Goal: Transaction & Acquisition: Purchase product/service

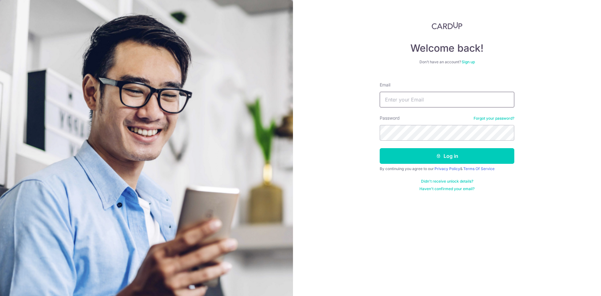
click at [404, 104] on input "Email" at bounding box center [446, 100] width 134 height 16
click at [442, 102] on input "sophie@aestheticar.com.sg" at bounding box center [446, 100] width 134 height 16
click at [457, 99] on input "sophie@aestheticar.com.sg" at bounding box center [446, 100] width 134 height 16
drag, startPoint x: 462, startPoint y: 98, endPoint x: 342, endPoint y: 98, distance: 119.5
click at [342, 98] on div "Welcome back! Don’t have an account? Sign up Email sophie@aestheticar.com.sg Pa…" at bounding box center [447, 148] width 308 height 296
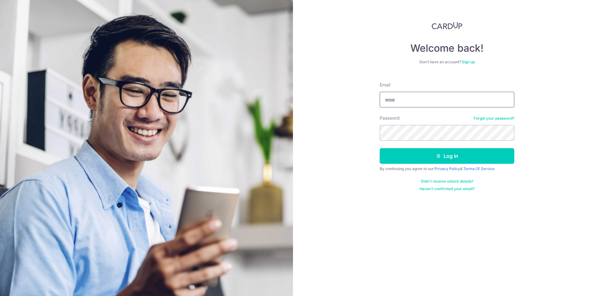
type input "weekeelong@OLA.sg"
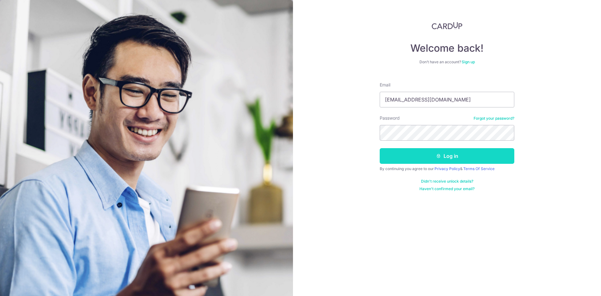
click at [429, 154] on button "Log in" at bounding box center [446, 156] width 134 height 16
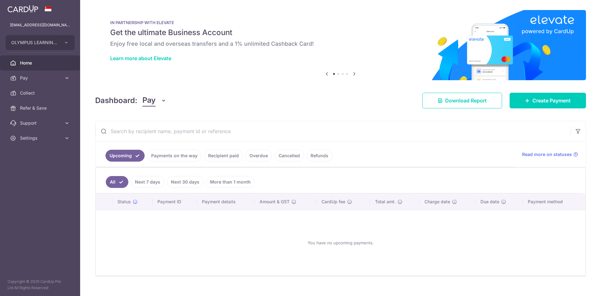
click at [179, 159] on link "Payments on the way" at bounding box center [174, 156] width 54 height 12
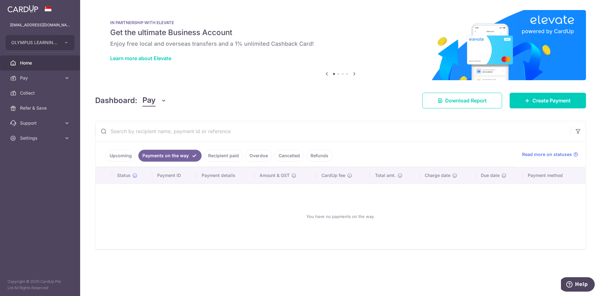
click at [130, 160] on link "Upcoming" at bounding box center [120, 156] width 30 height 12
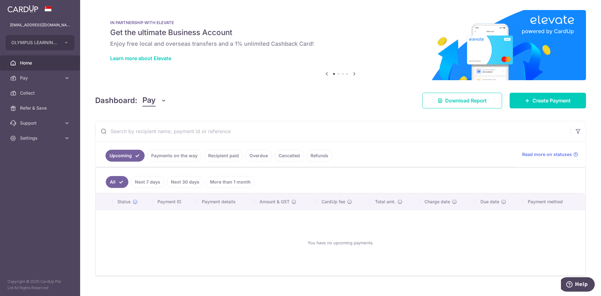
click at [167, 157] on link "Payments on the way" at bounding box center [174, 156] width 54 height 12
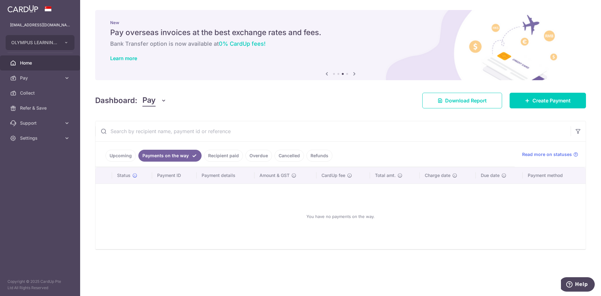
click at [221, 155] on link "Recipient paid" at bounding box center [223, 156] width 39 height 12
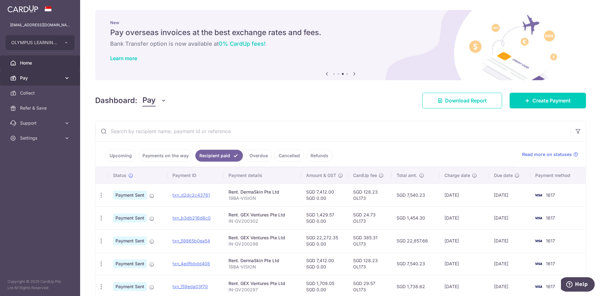
click at [54, 77] on span "Pay" at bounding box center [40, 78] width 41 height 6
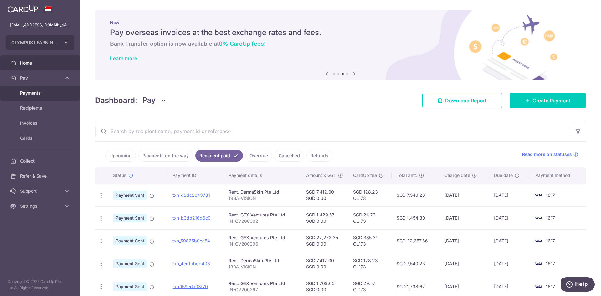
click at [41, 92] on span "Payments" at bounding box center [40, 93] width 41 height 6
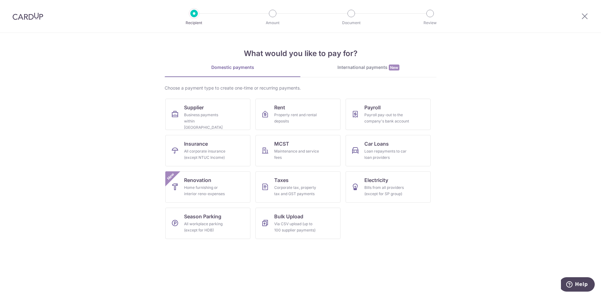
drag, startPoint x: 363, startPoint y: 8, endPoint x: 360, endPoint y: 12, distance: 4.6
click at [363, 8] on div "Recipient Amount Document Review" at bounding box center [312, 16] width 268 height 33
click at [36, 19] on img at bounding box center [28, 17] width 31 height 8
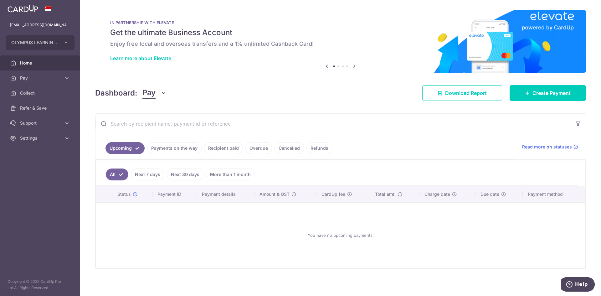
click at [235, 145] on link "Recipient paid" at bounding box center [223, 148] width 39 height 12
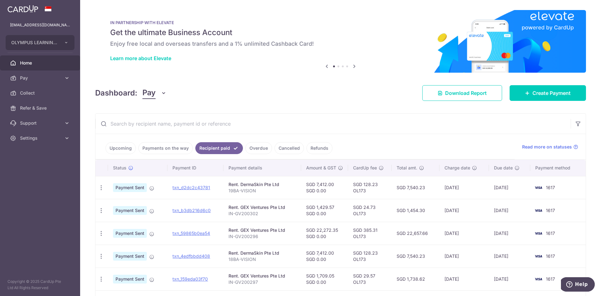
click at [109, 150] on link "Upcoming" at bounding box center [120, 148] width 30 height 12
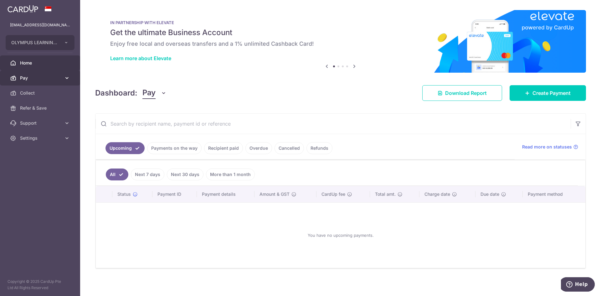
click at [34, 74] on link "Pay" at bounding box center [40, 77] width 80 height 15
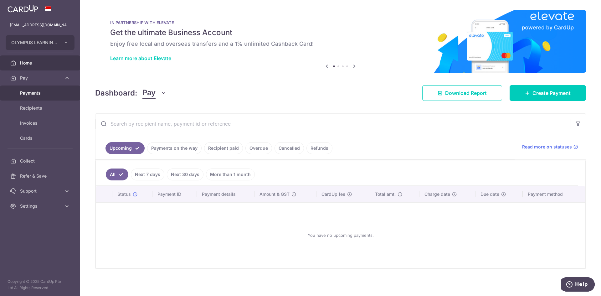
drag, startPoint x: 36, startPoint y: 95, endPoint x: 83, endPoint y: 96, distance: 46.6
click at [36, 95] on span "Payments" at bounding box center [40, 93] width 41 height 6
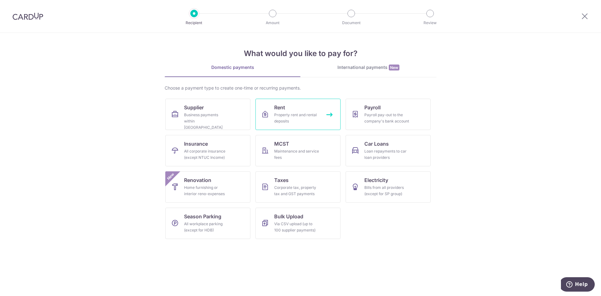
click at [270, 125] on link "Rent Property rent and rental deposits" at bounding box center [297, 114] width 85 height 31
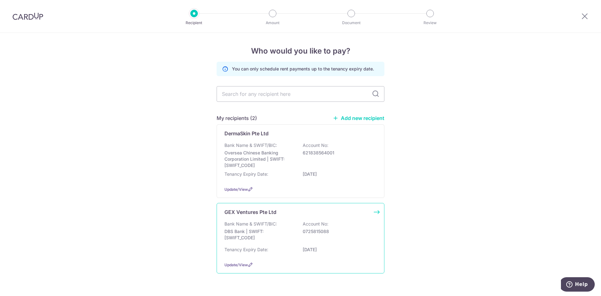
click at [253, 223] on p "Bank Name & SWIFT/BIC:" at bounding box center [250, 224] width 53 height 6
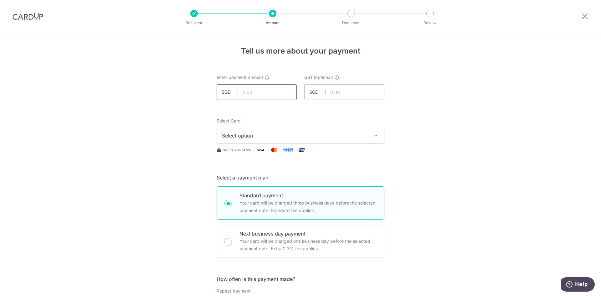
click at [257, 89] on input "text" at bounding box center [256, 92] width 80 height 16
type input "22,272.35"
click at [309, 136] on span "Select option" at bounding box center [295, 136] width 146 height 8
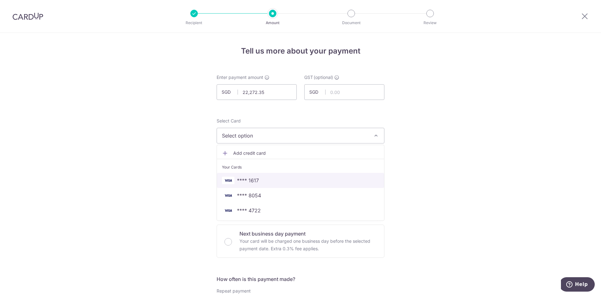
click at [258, 182] on span "**** 1617" at bounding box center [300, 180] width 157 height 8
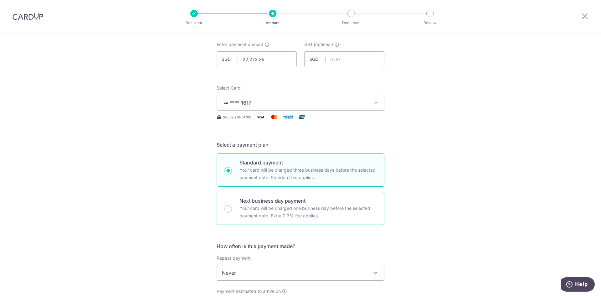
scroll to position [63, 0]
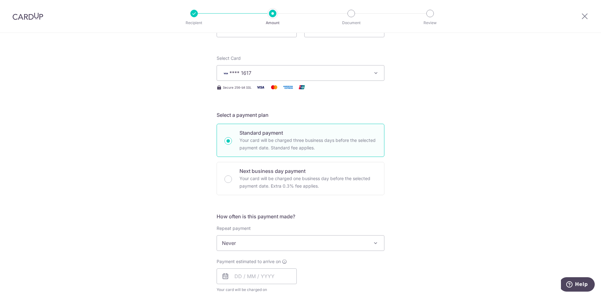
click at [258, 245] on span "Never" at bounding box center [300, 242] width 167 height 15
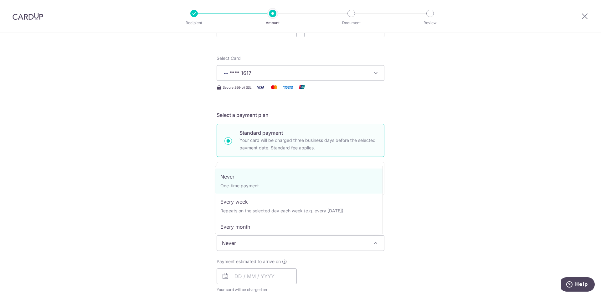
click at [257, 244] on span "Never" at bounding box center [300, 242] width 167 height 15
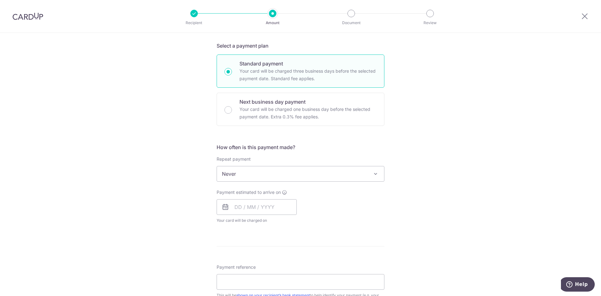
scroll to position [188, 0]
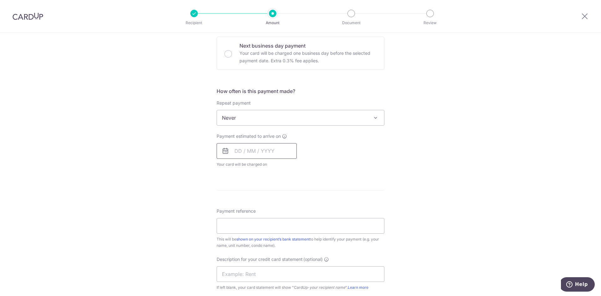
click at [270, 155] on input "text" at bounding box center [256, 151] width 80 height 16
click at [275, 220] on link "18" at bounding box center [279, 220] width 10 height 10
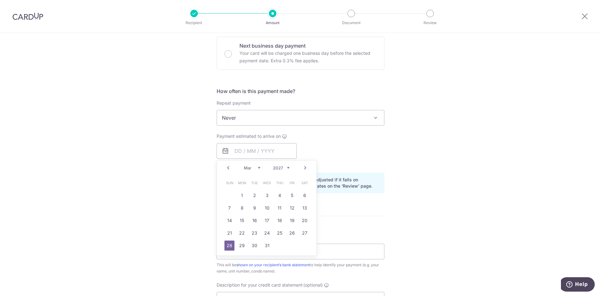
type input "[DATE]"
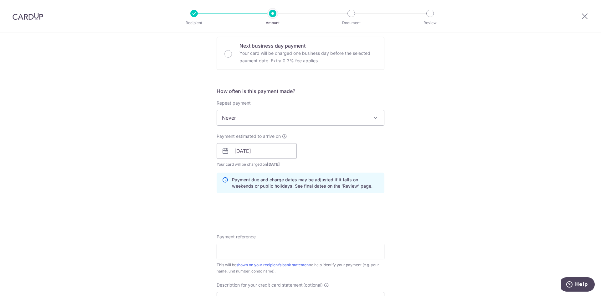
click at [348, 213] on form "Enter payment amount SGD 22,272.35 22272.35 GST (optional) SGD Select Card ****…" at bounding box center [300, 167] width 168 height 563
click at [285, 256] on input "Payment reference" at bounding box center [300, 251] width 168 height 16
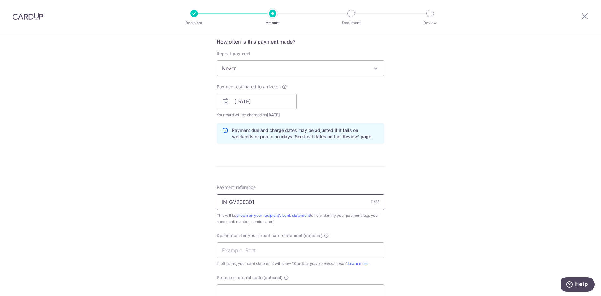
scroll to position [250, 0]
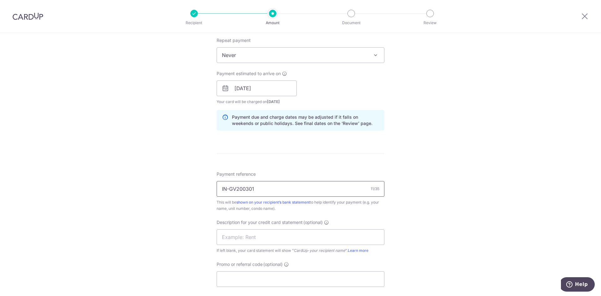
drag, startPoint x: 271, startPoint y: 191, endPoint x: 206, endPoint y: 191, distance: 65.7
click at [206, 191] on div "Tell us more about your payment Enter payment amount SGD 22,272.35 22272.35 GST…" at bounding box center [300, 99] width 601 height 633
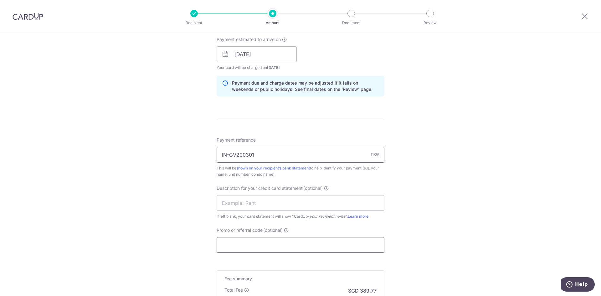
scroll to position [313, 0]
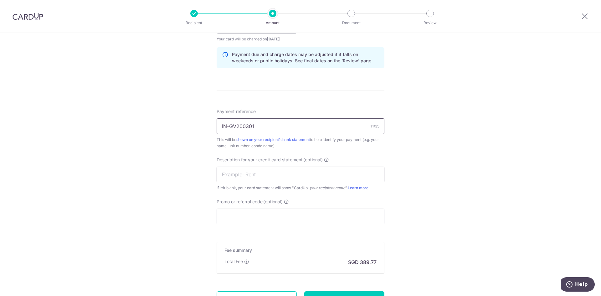
type input "IN-GV200301"
click at [249, 170] on input "text" at bounding box center [300, 174] width 168 height 16
paste input "IN-GV200301"
type input "IN-GV200301"
click at [233, 213] on input "Promo or referral code (optional)" at bounding box center [300, 216] width 168 height 16
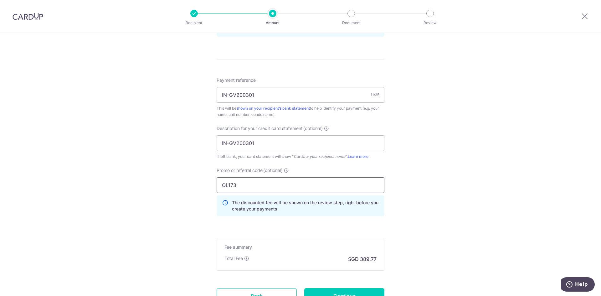
scroll to position [375, 0]
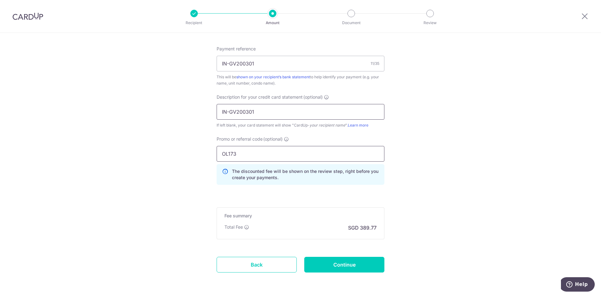
type input "OL173"
drag, startPoint x: 227, startPoint y: 112, endPoint x: 177, endPoint y: 109, distance: 50.4
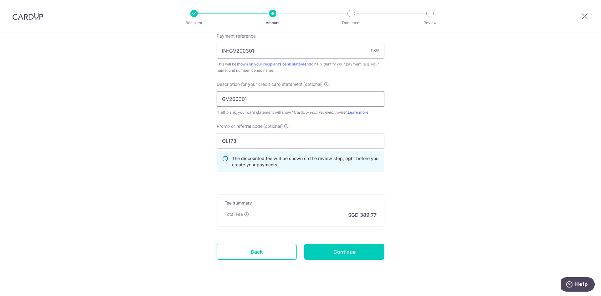
scroll to position [399, 0]
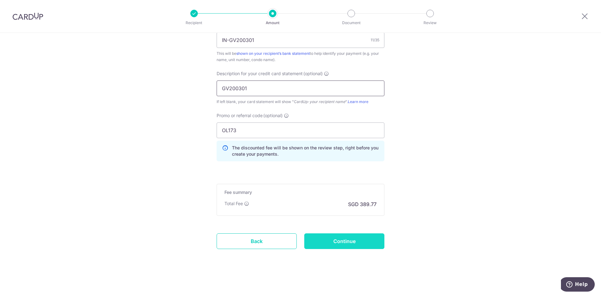
type input "GV200301"
click at [339, 234] on input "Continue" at bounding box center [344, 241] width 80 height 16
type input "Create Schedule"
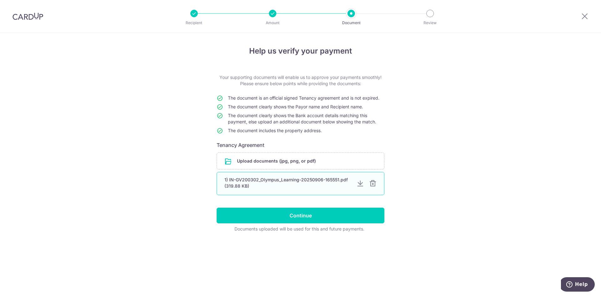
click at [373, 186] on div at bounding box center [373, 184] width 8 height 8
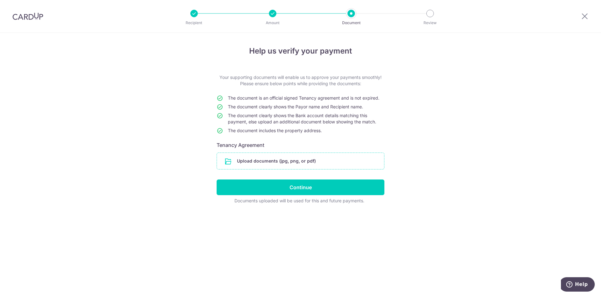
click at [287, 161] on input "file" at bounding box center [300, 161] width 167 height 16
click at [556, 108] on div "Help us verify your payment Your supporting documents will enable us to approve…" at bounding box center [300, 164] width 601 height 263
click at [295, 163] on input "file" at bounding box center [300, 161] width 167 height 16
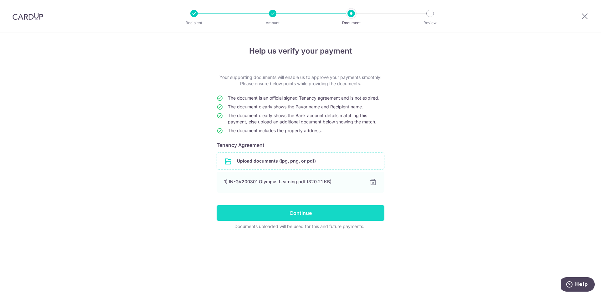
click at [292, 208] on input "Continue" at bounding box center [300, 213] width 168 height 16
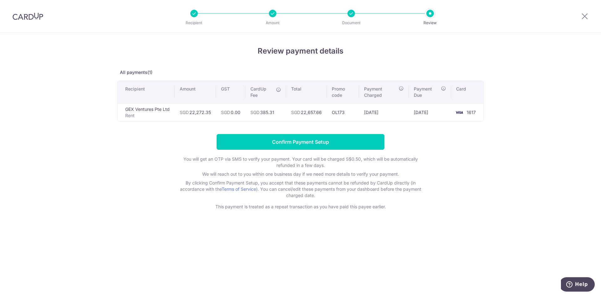
click at [461, 286] on div "Review payment details All payments(1) Recipient Amount GST CardUp Fee Total Pr…" at bounding box center [300, 164] width 601 height 263
click at [447, 266] on div "Review payment details All payments(1) Recipient Amount GST CardUp Fee Total Pr…" at bounding box center [300, 164] width 601 height 263
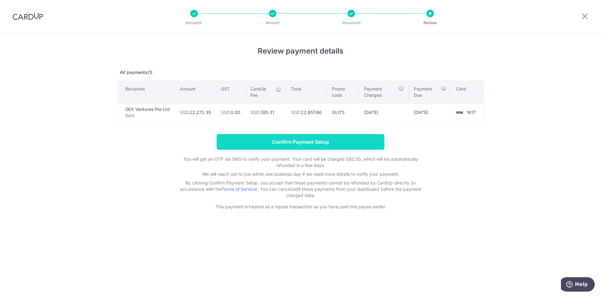
click at [291, 143] on input "Confirm Payment Setup" at bounding box center [300, 142] width 168 height 16
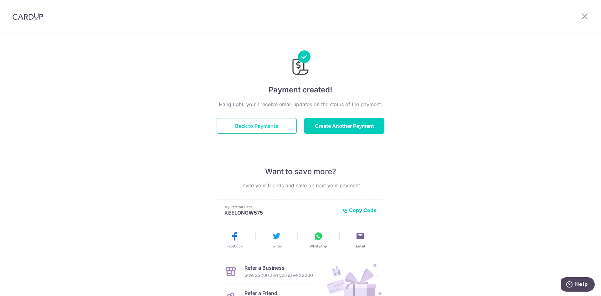
click at [266, 128] on button "Back to Payments" at bounding box center [256, 126] width 80 height 16
